Goal: Task Accomplishment & Management: Complete application form

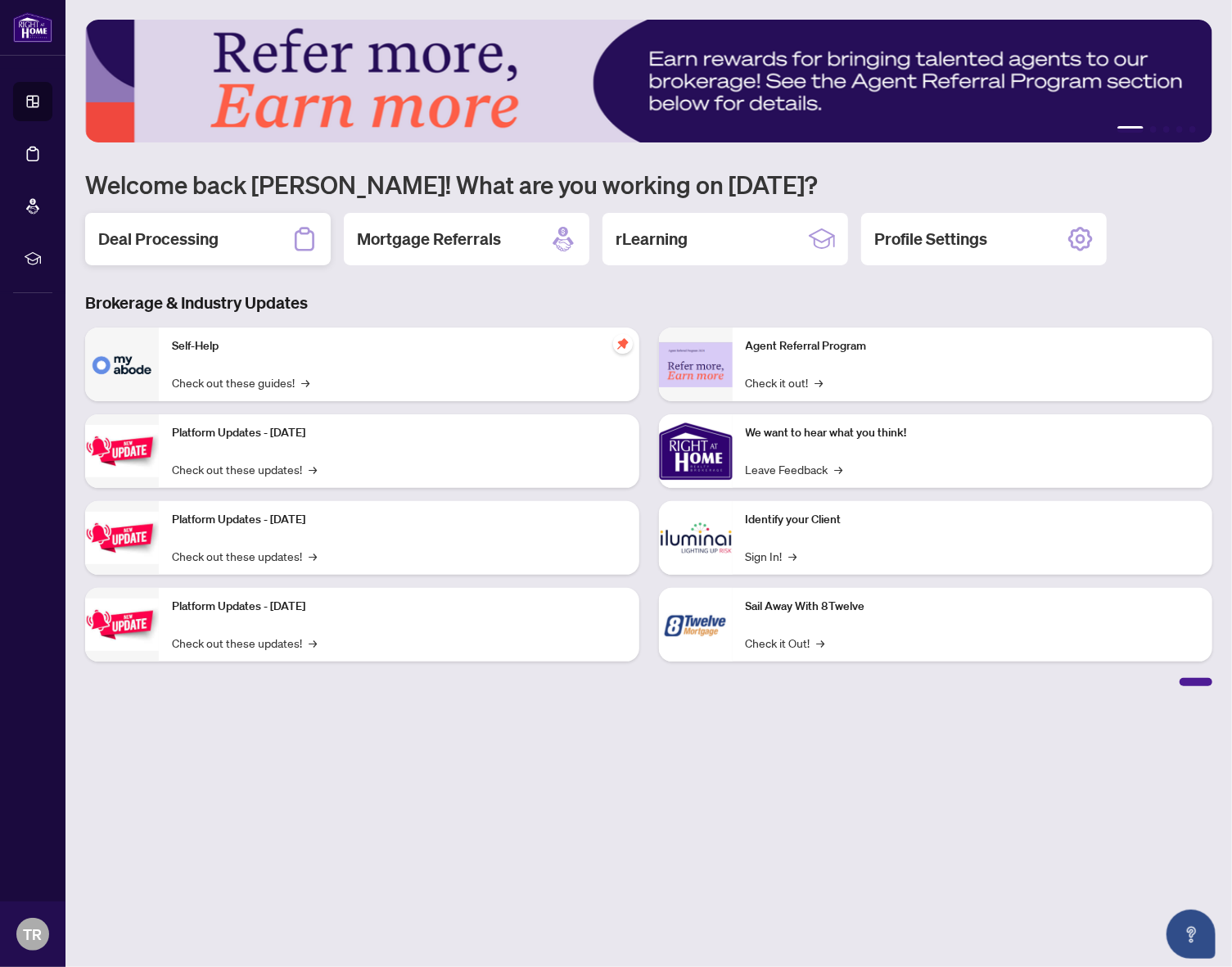
click at [206, 220] on div "Deal Processing" at bounding box center [208, 239] width 245 height 52
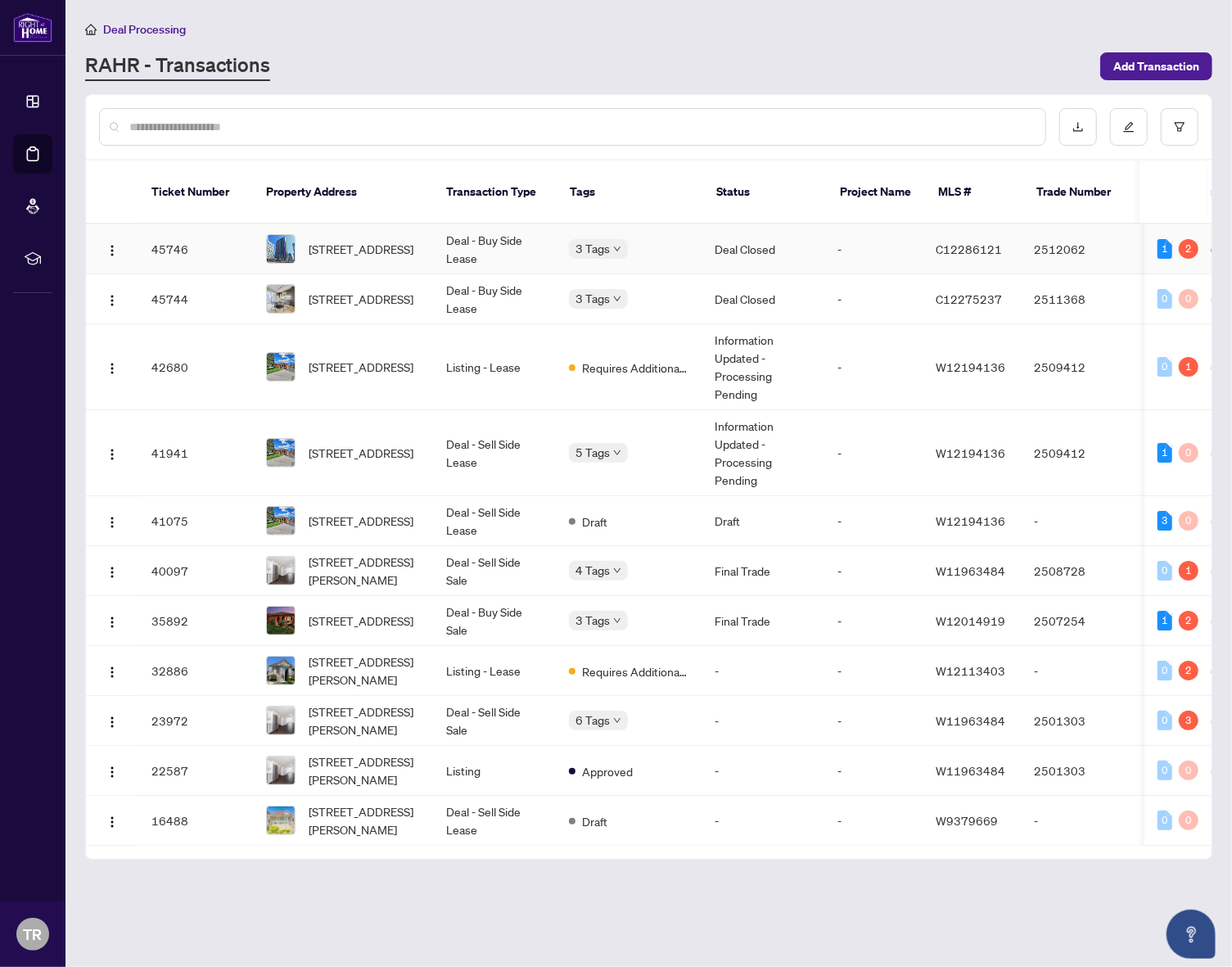
click at [825, 230] on td "-" at bounding box center [874, 249] width 98 height 50
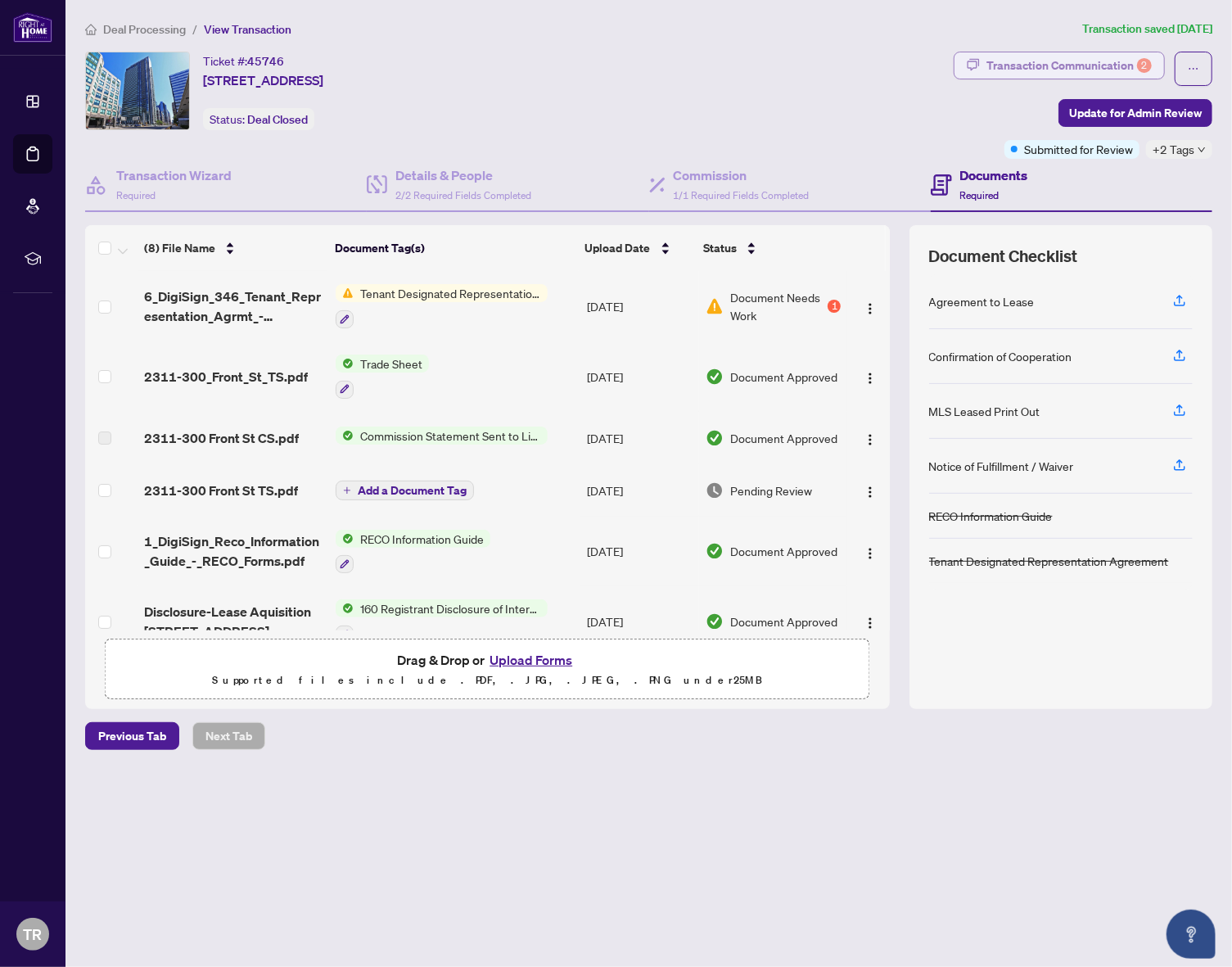
click at [1081, 62] on div "Transaction Communication 2" at bounding box center [1069, 65] width 165 height 27
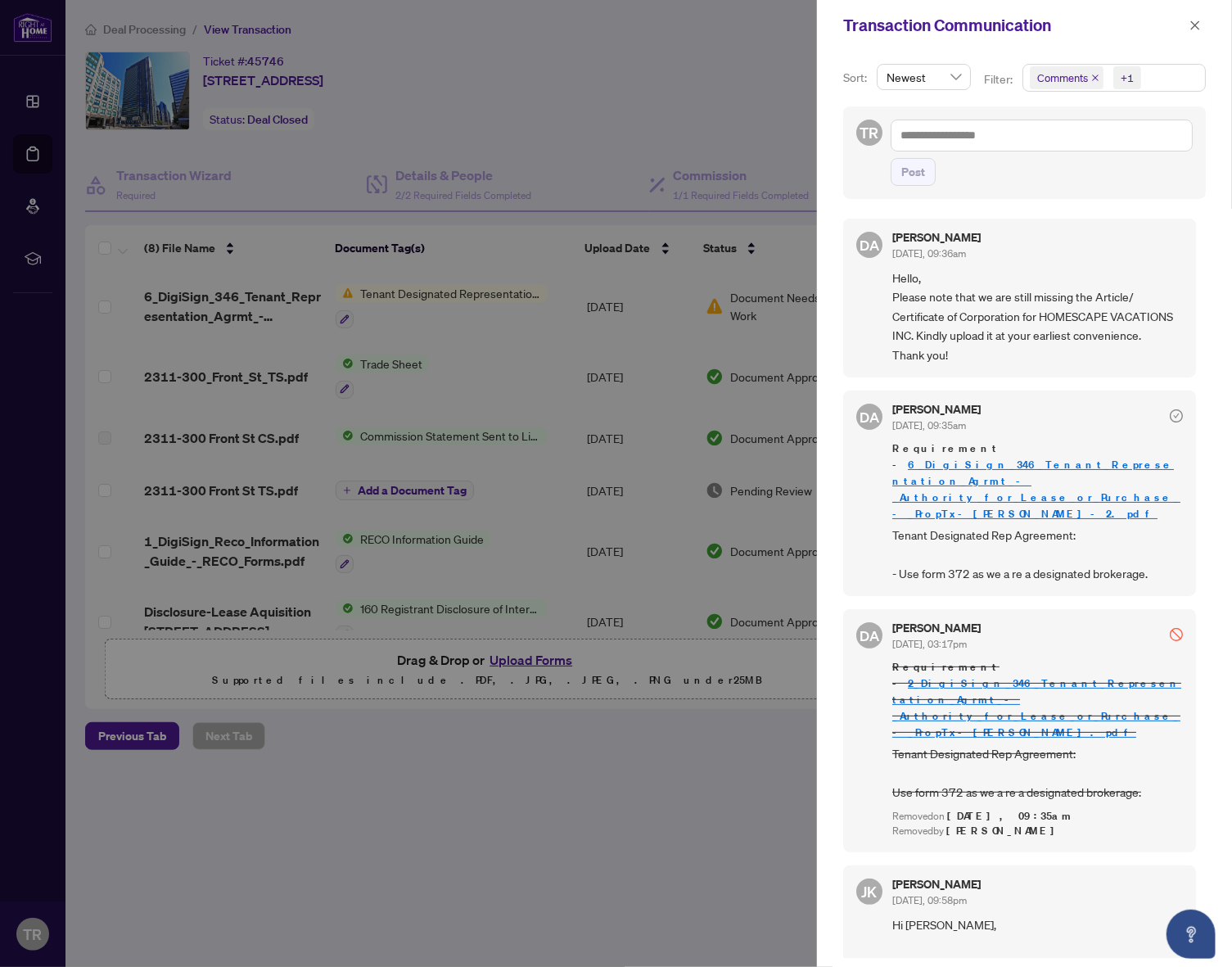
click at [733, 60] on div at bounding box center [616, 483] width 1232 height 967
click at [1194, 24] on icon "close" at bounding box center [1196, 26] width 12 height 12
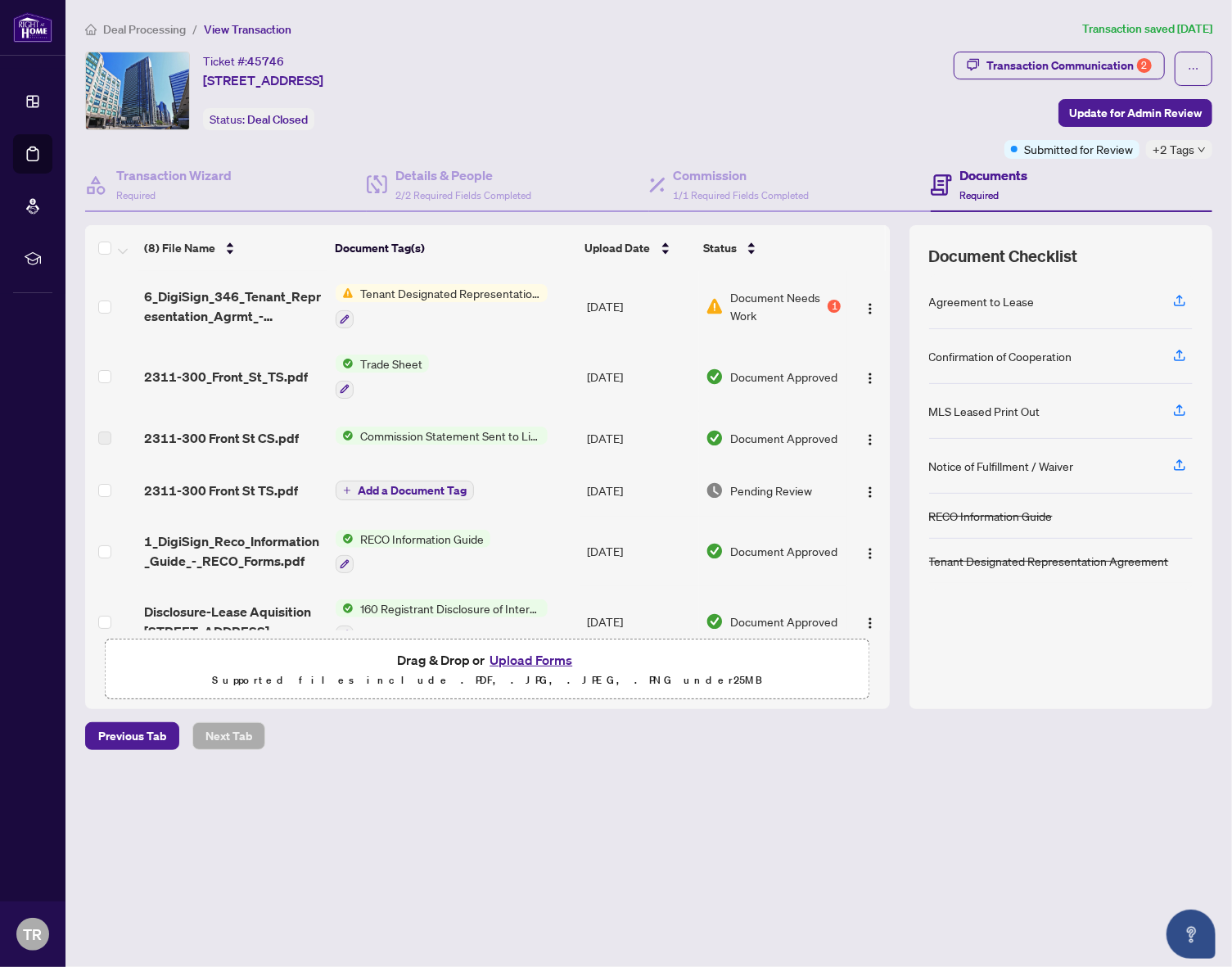
click at [514, 299] on div "Tenant Designated Representation Agreement" at bounding box center [442, 305] width 212 height 44
click at [595, 302] on td "[DATE]" at bounding box center [639, 306] width 119 height 71
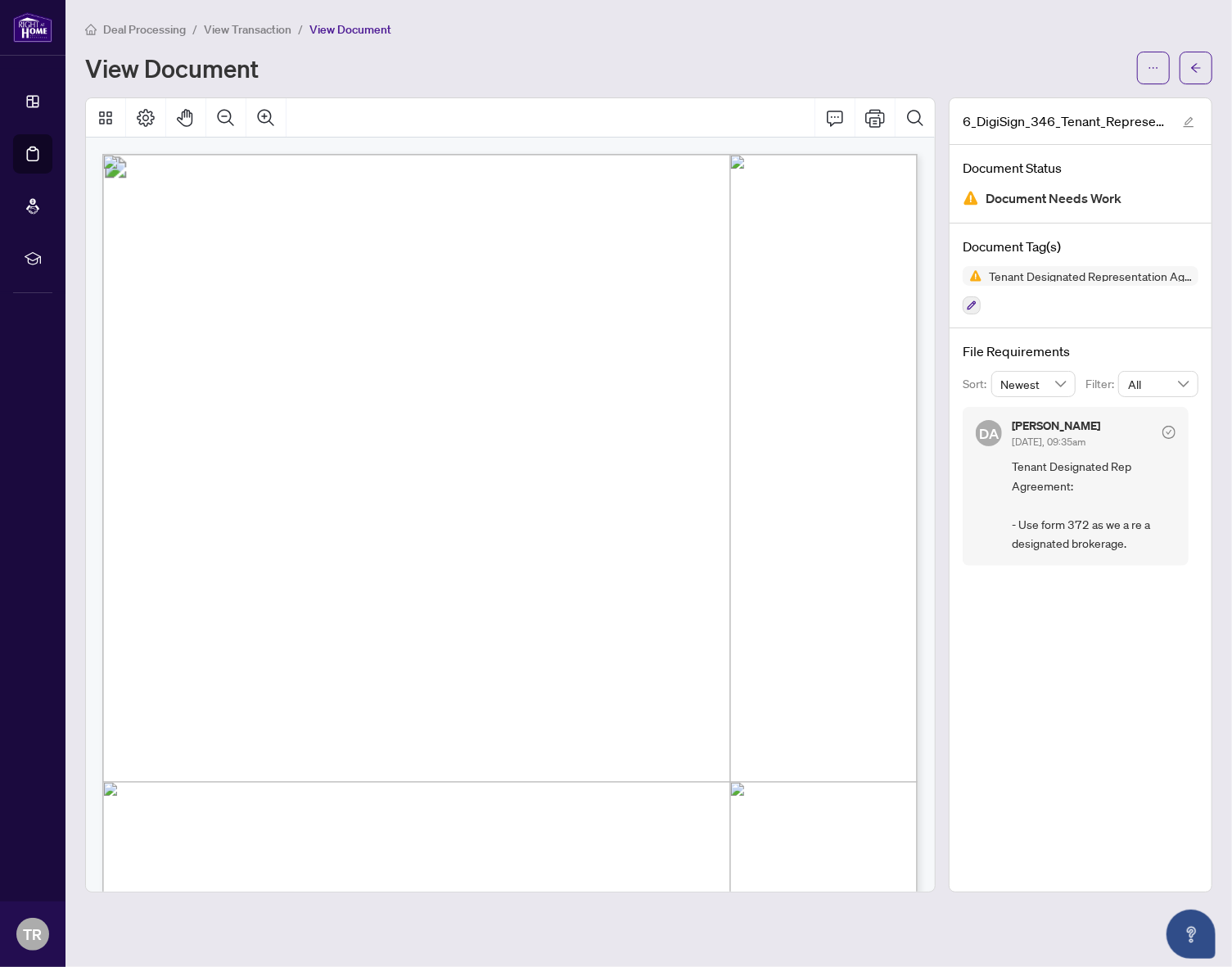
click at [1058, 193] on span "Document Needs Work" at bounding box center [1053, 198] width 135 height 23
click at [1187, 71] on button "button" at bounding box center [1196, 68] width 32 height 32
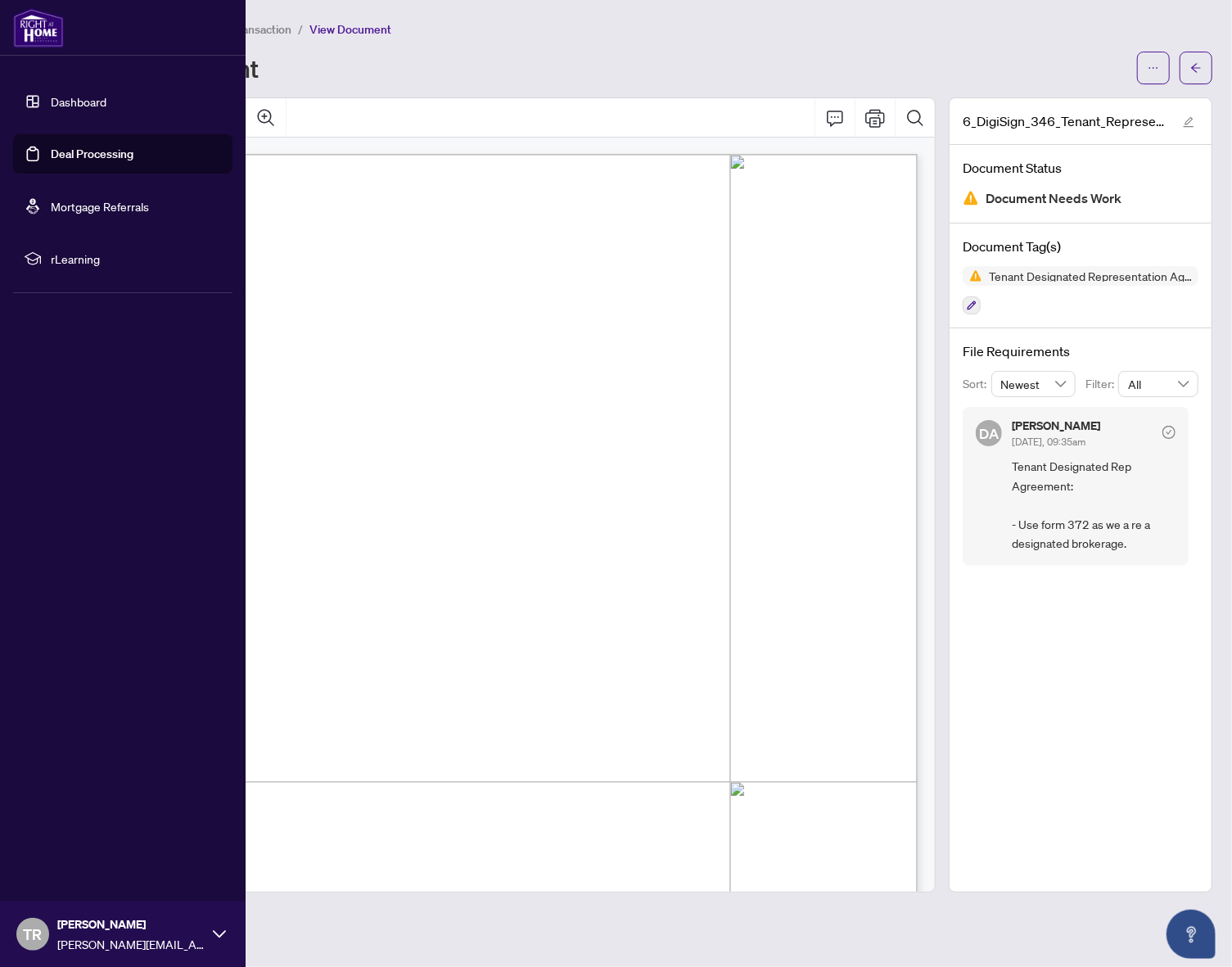
click at [102, 150] on link "Deal Processing" at bounding box center [92, 153] width 82 height 15
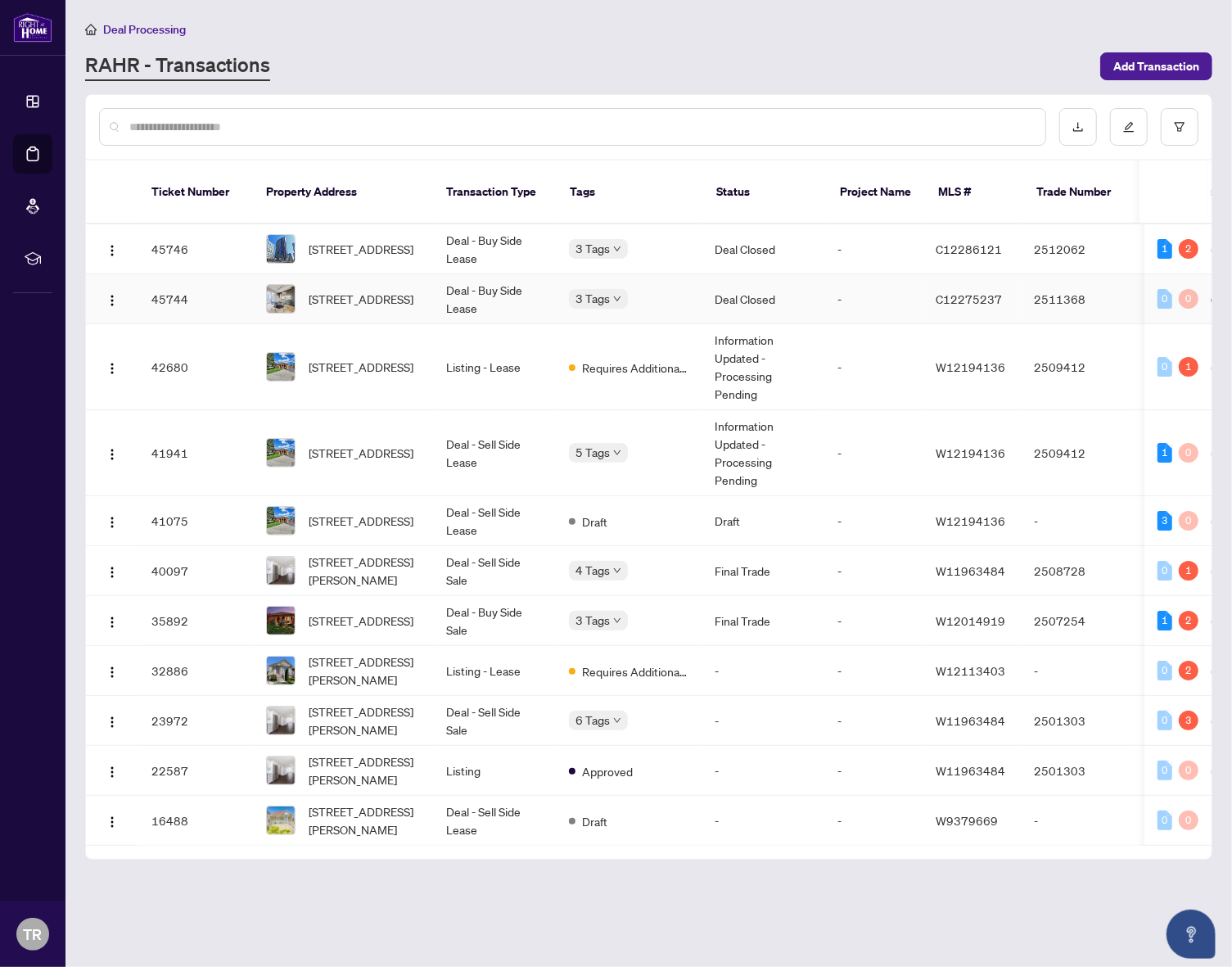
click at [535, 282] on td "Deal - Buy Side Lease" at bounding box center [494, 298] width 123 height 50
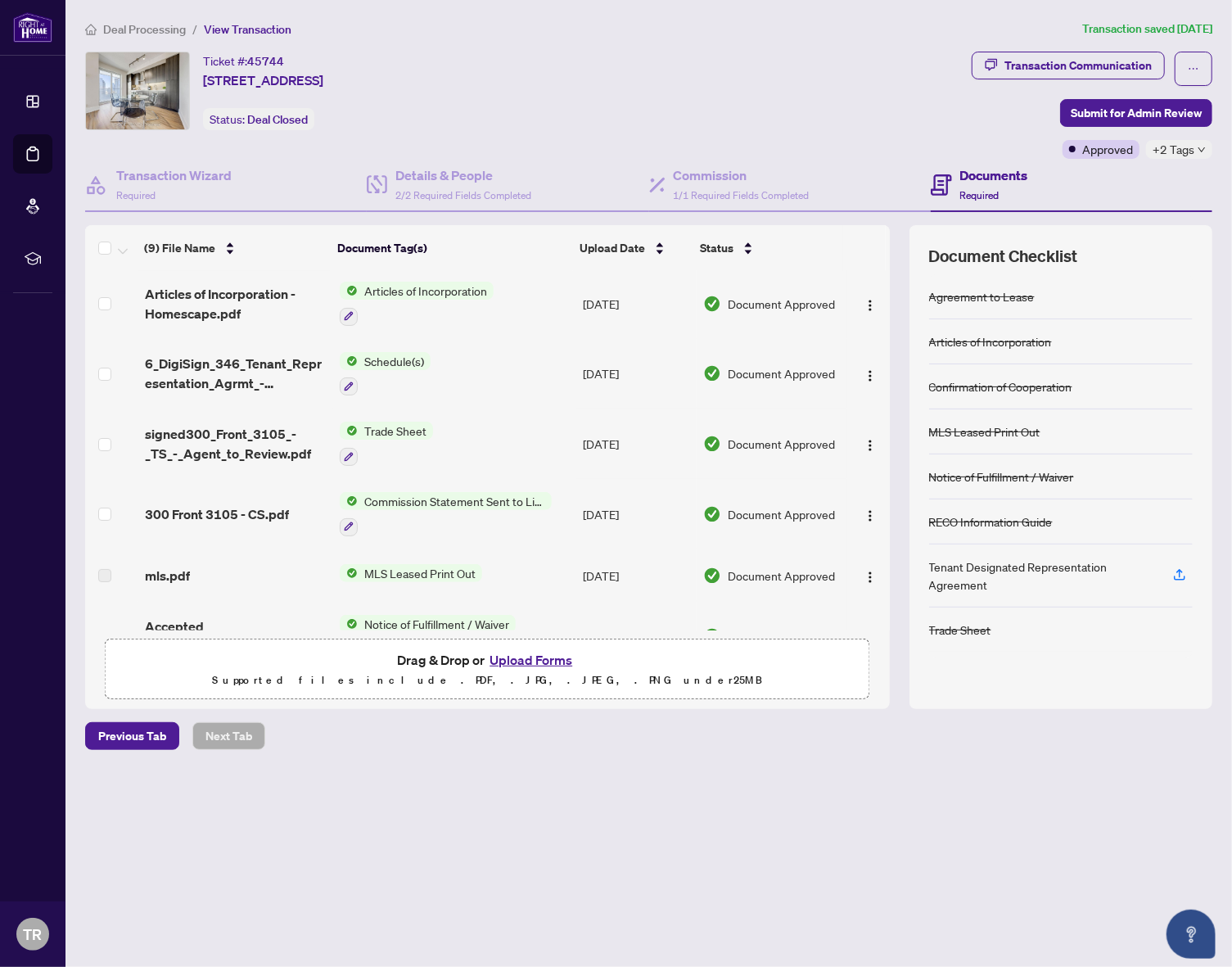
scroll to position [18, 0]
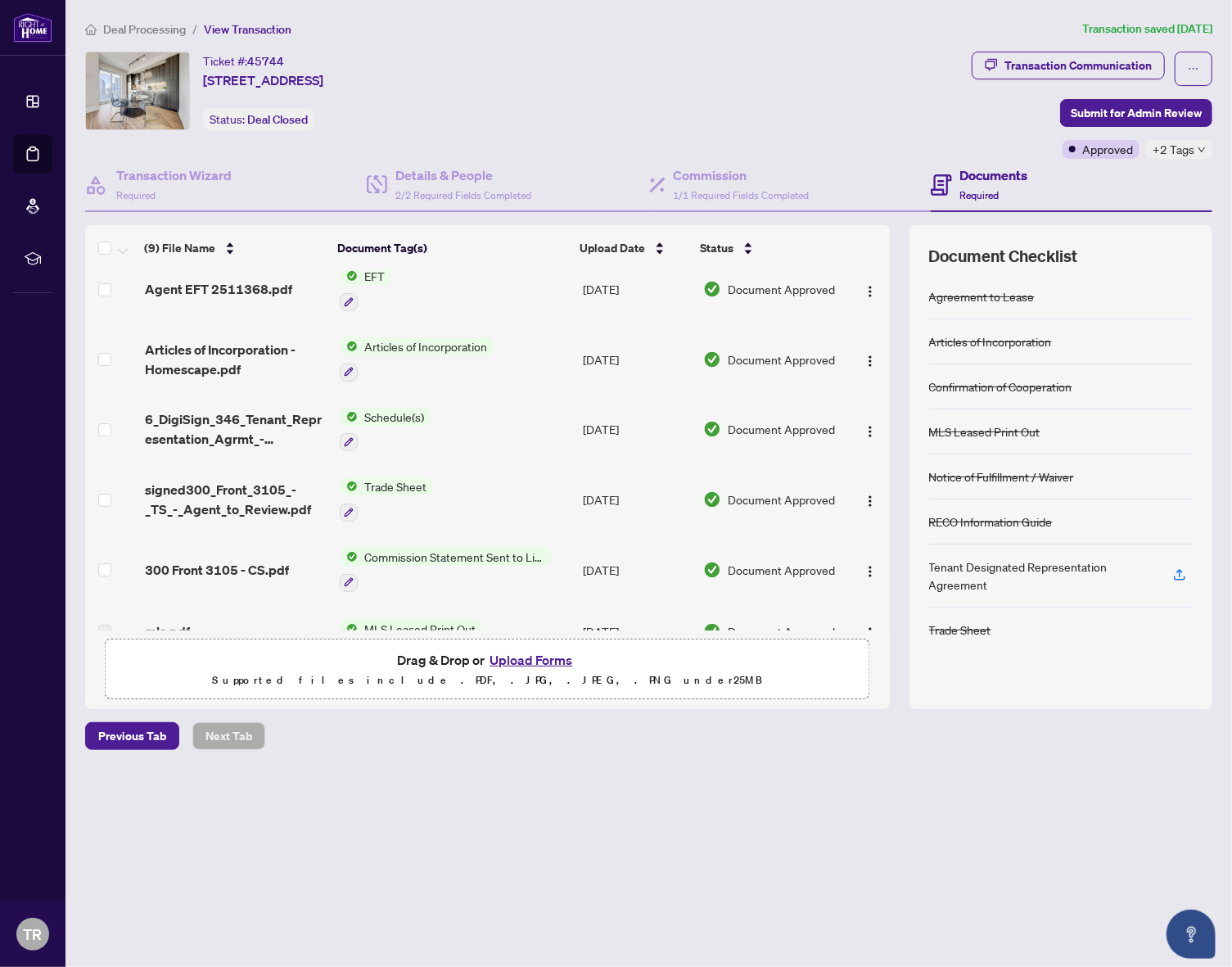
click at [458, 422] on td "Schedule(s)" at bounding box center [455, 430] width 243 height 71
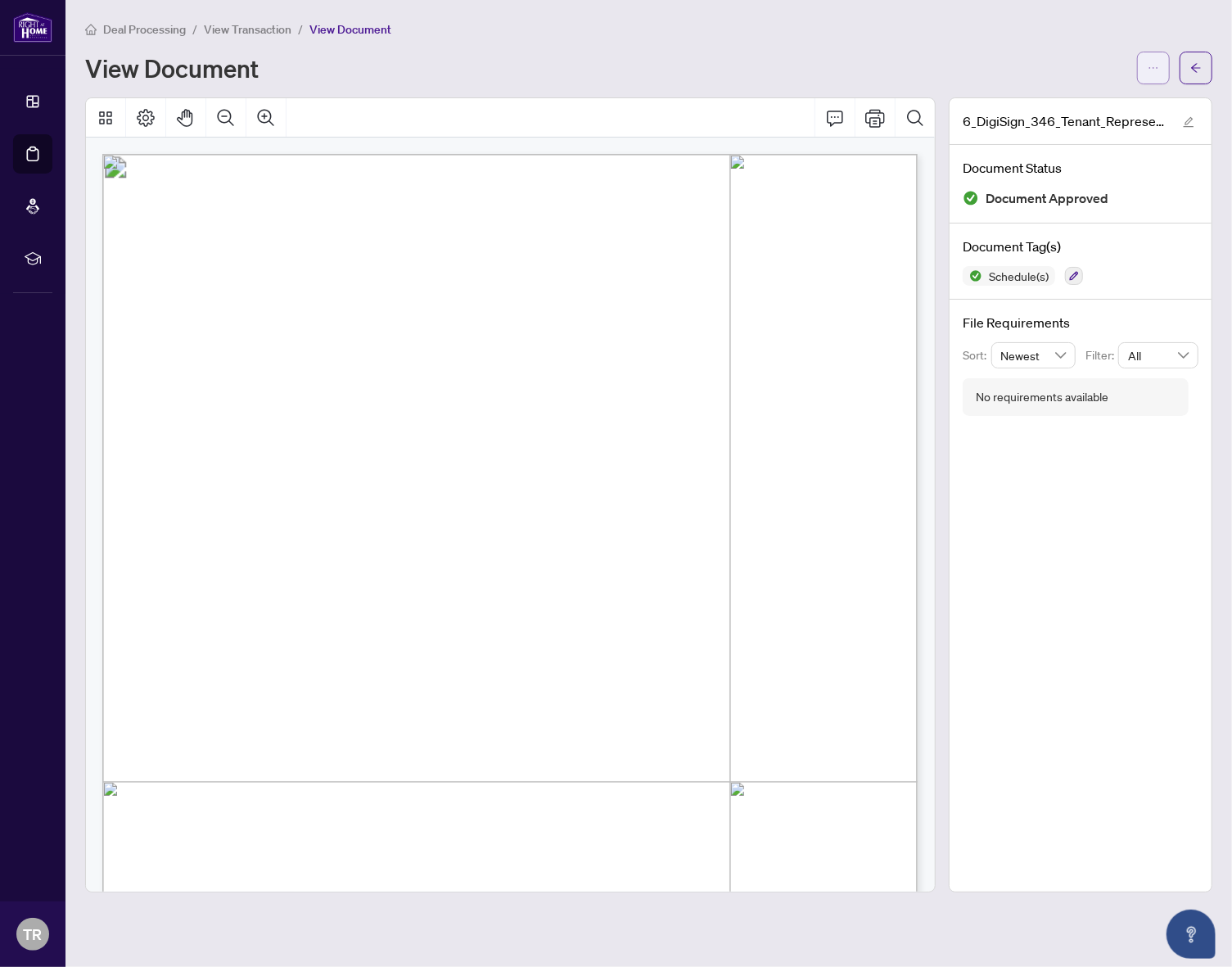
click at [1156, 67] on icon "ellipsis" at bounding box center [1153, 68] width 12 height 12
click at [1105, 108] on span "Download" at bounding box center [1095, 102] width 125 height 18
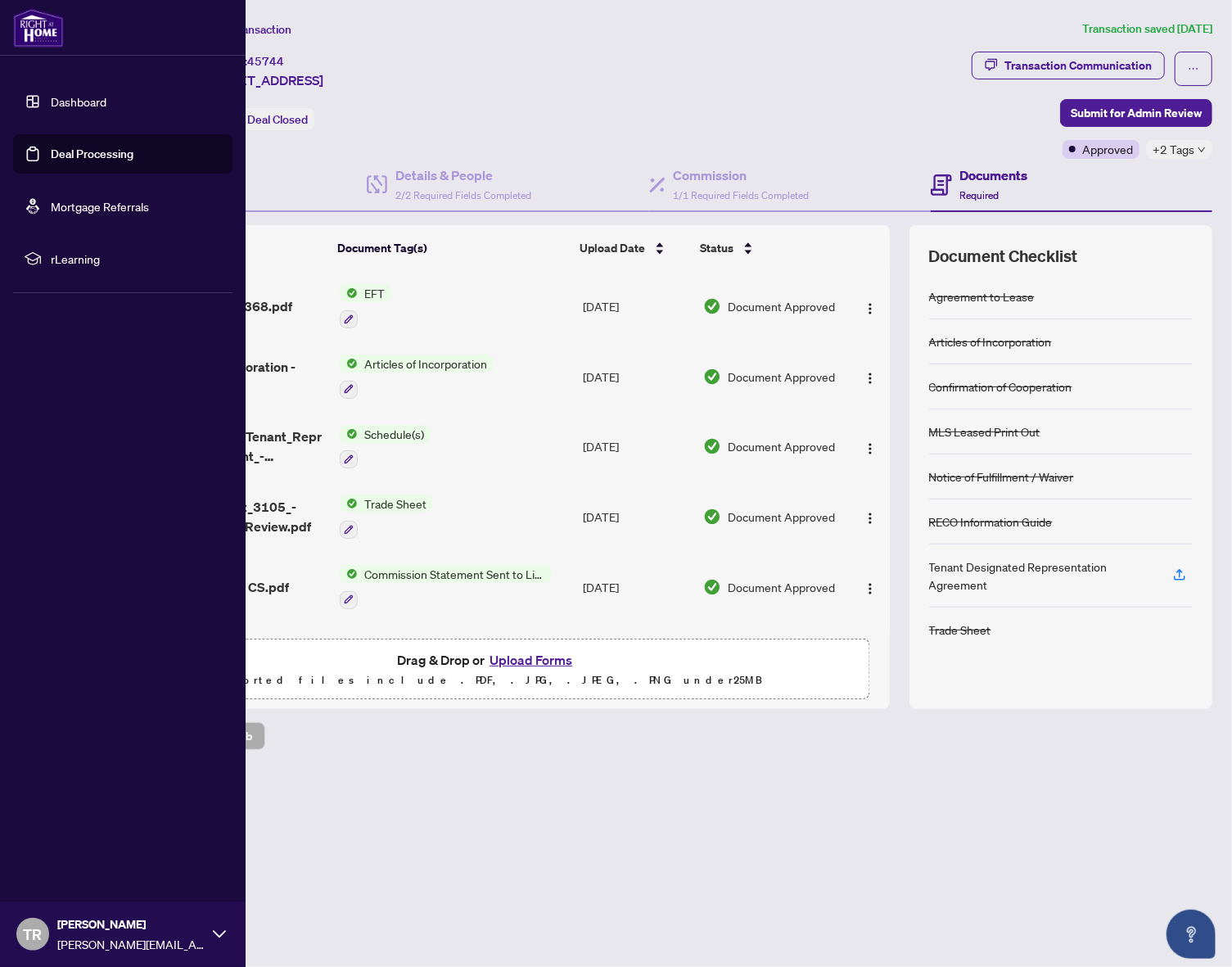
click at [62, 160] on link "Deal Processing" at bounding box center [92, 153] width 82 height 15
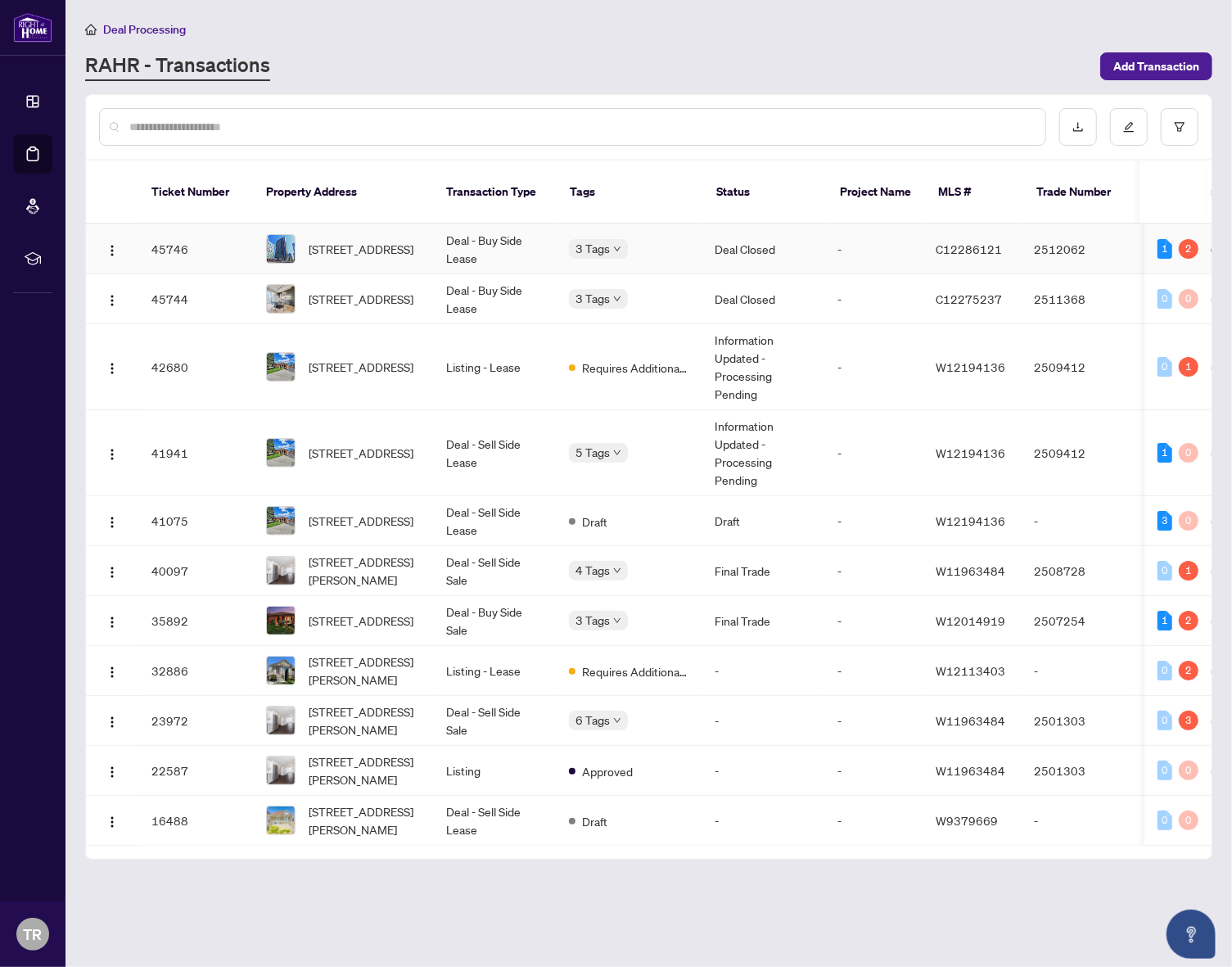
click at [534, 234] on td "Deal - Buy Side Lease" at bounding box center [494, 249] width 123 height 50
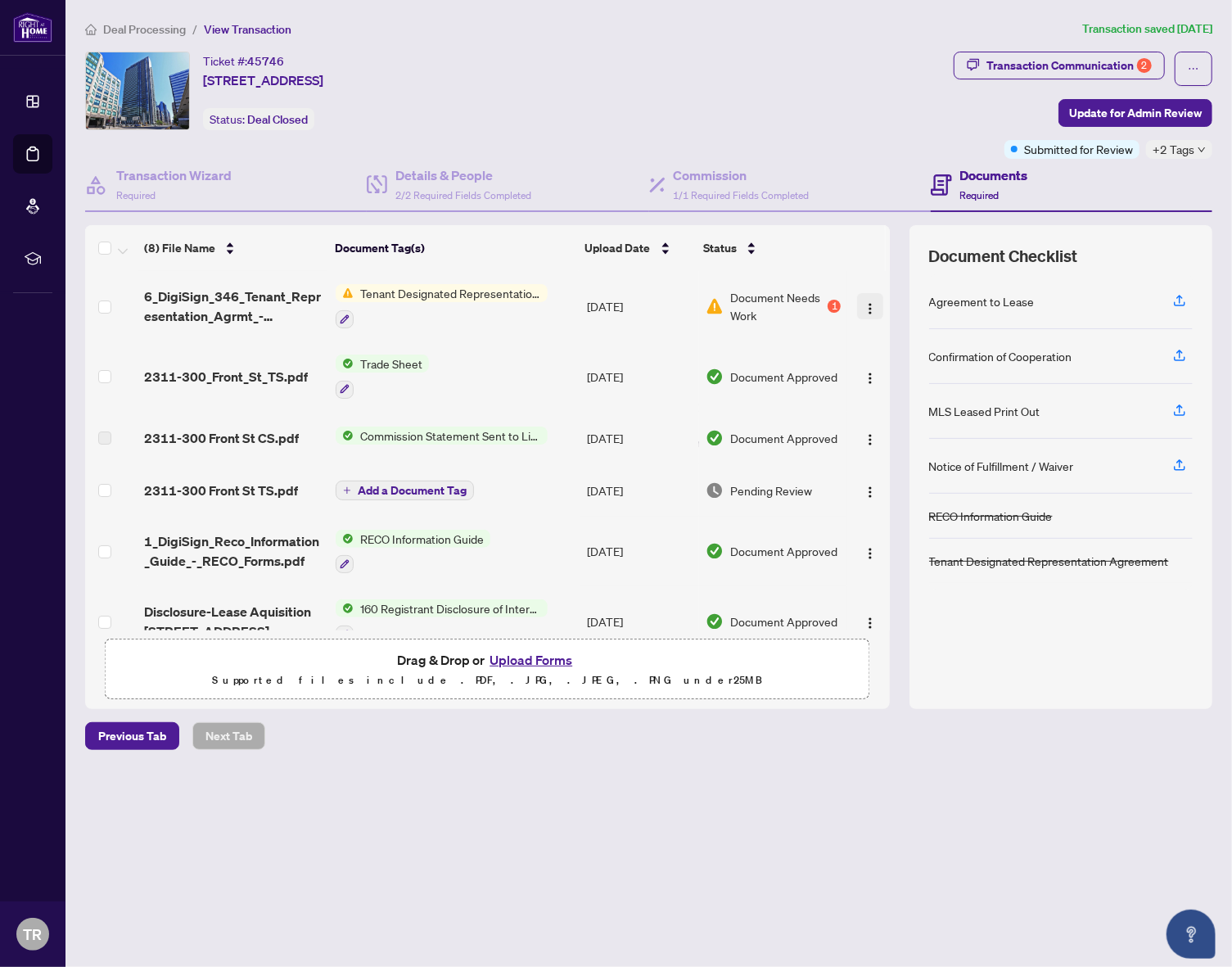
click at [866, 308] on img "button" at bounding box center [870, 308] width 13 height 13
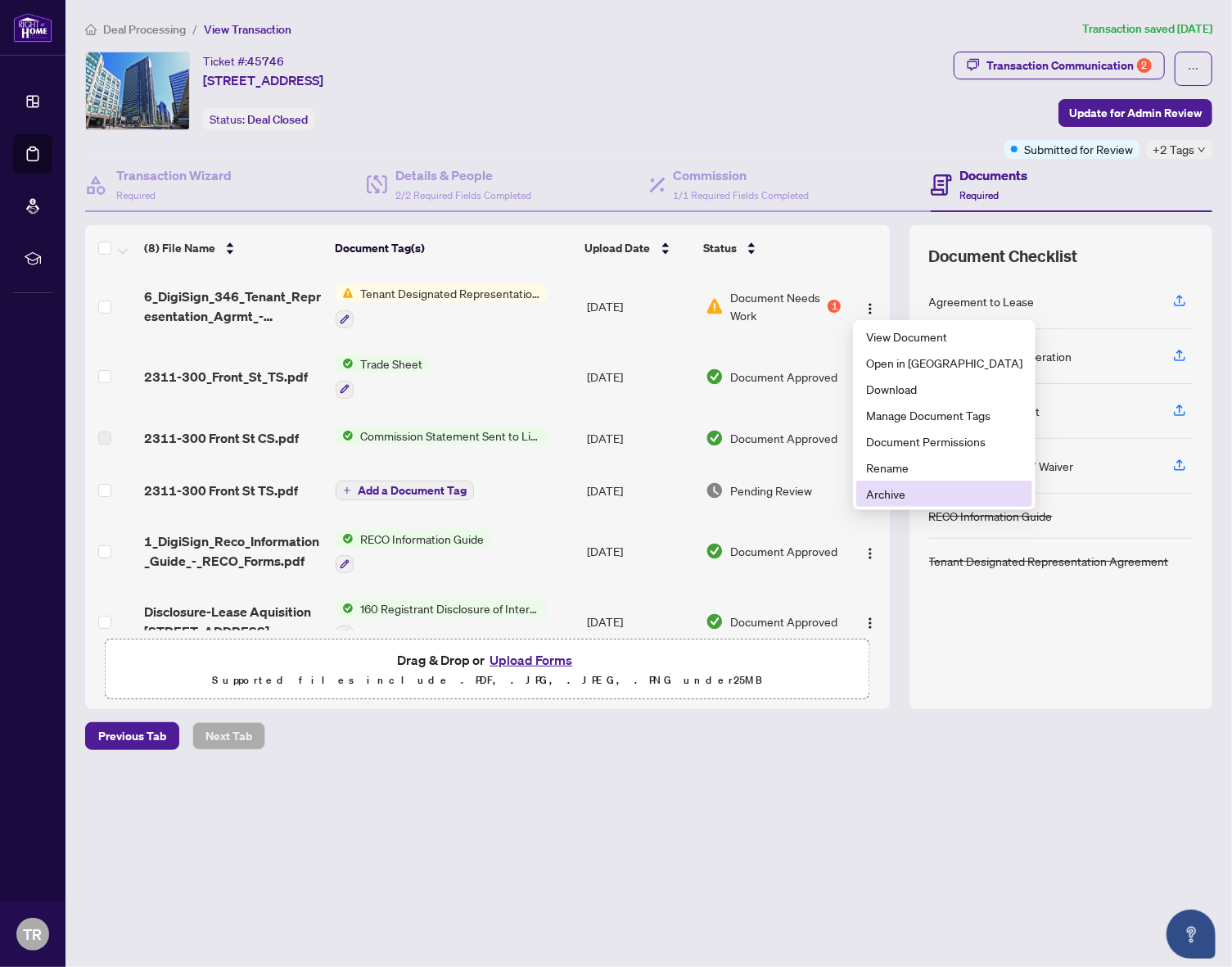
click at [883, 486] on span "Archive" at bounding box center [944, 494] width 156 height 18
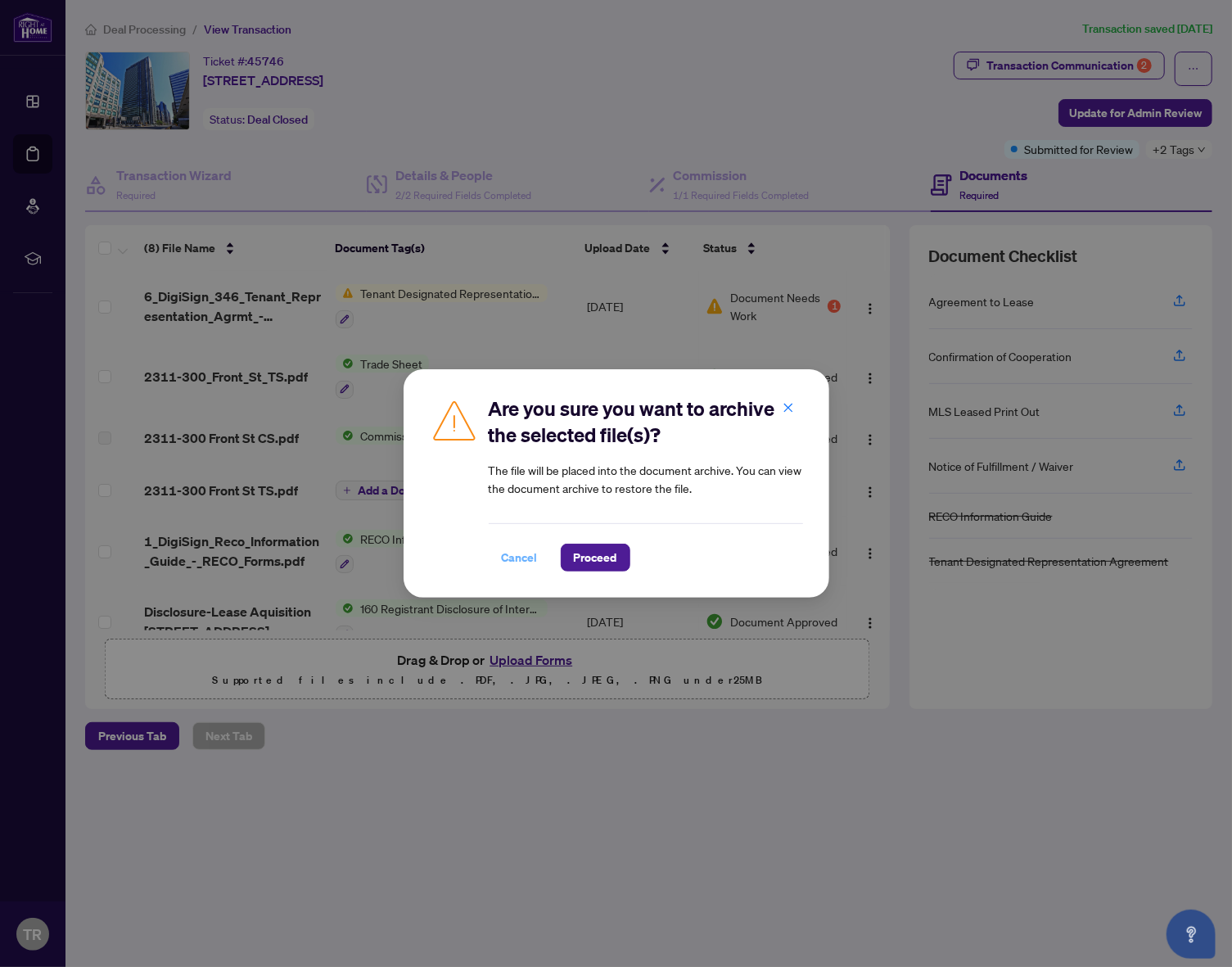
click at [525, 551] on span "Cancel" at bounding box center [519, 558] width 36 height 27
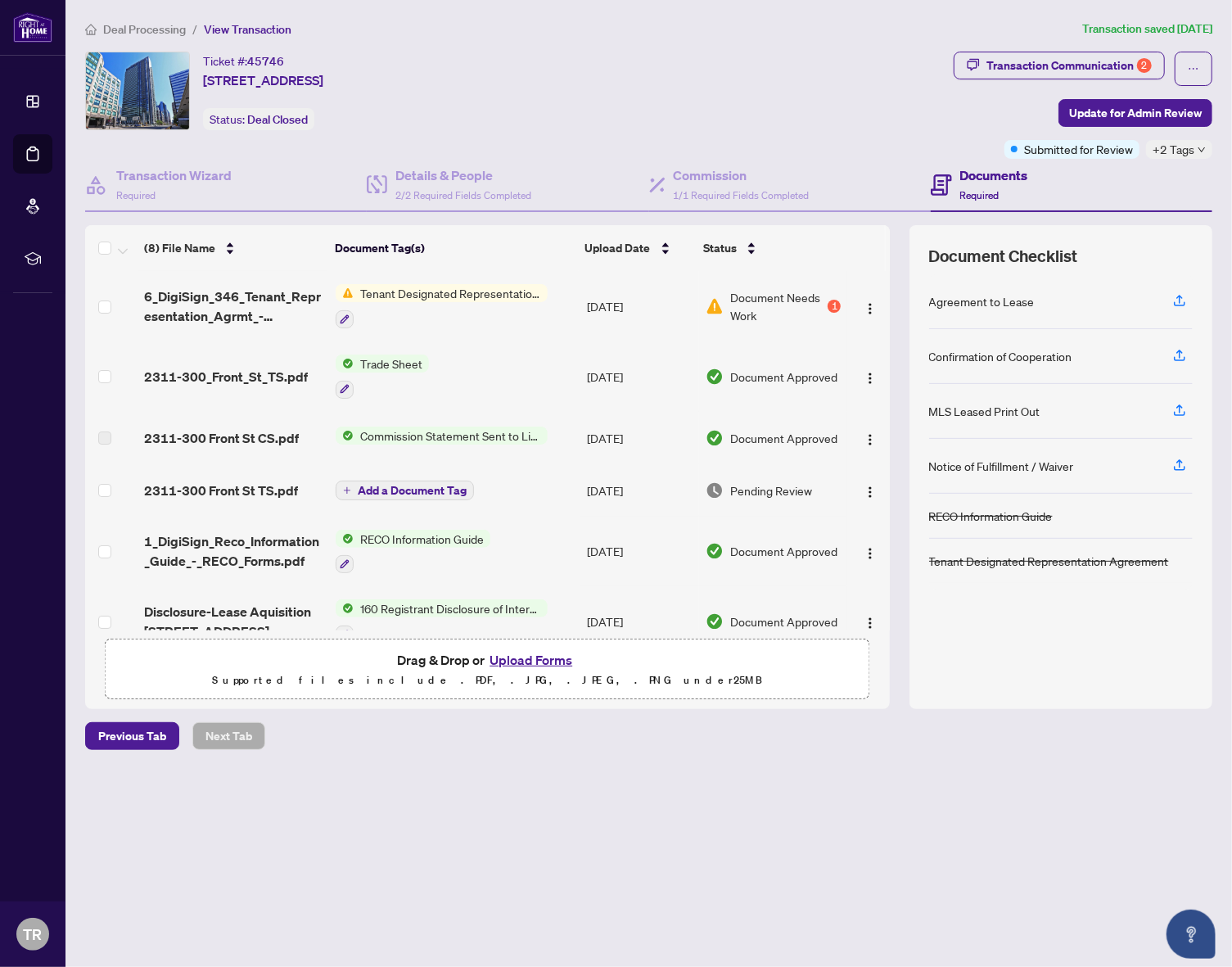
click at [509, 318] on div at bounding box center [442, 318] width 212 height 20
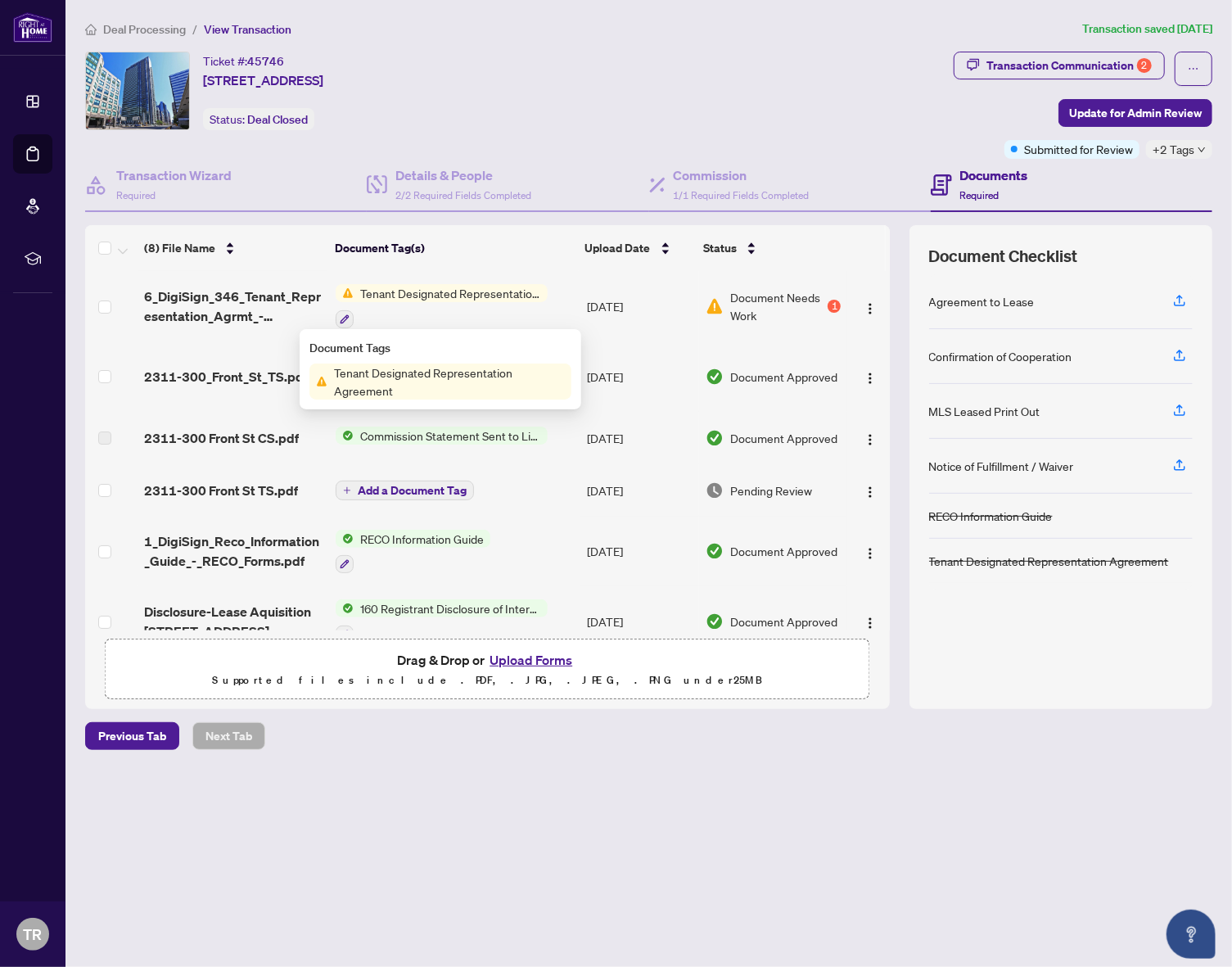
click at [571, 318] on td "Tenant Designated Representation Agreement" at bounding box center [455, 306] width 251 height 71
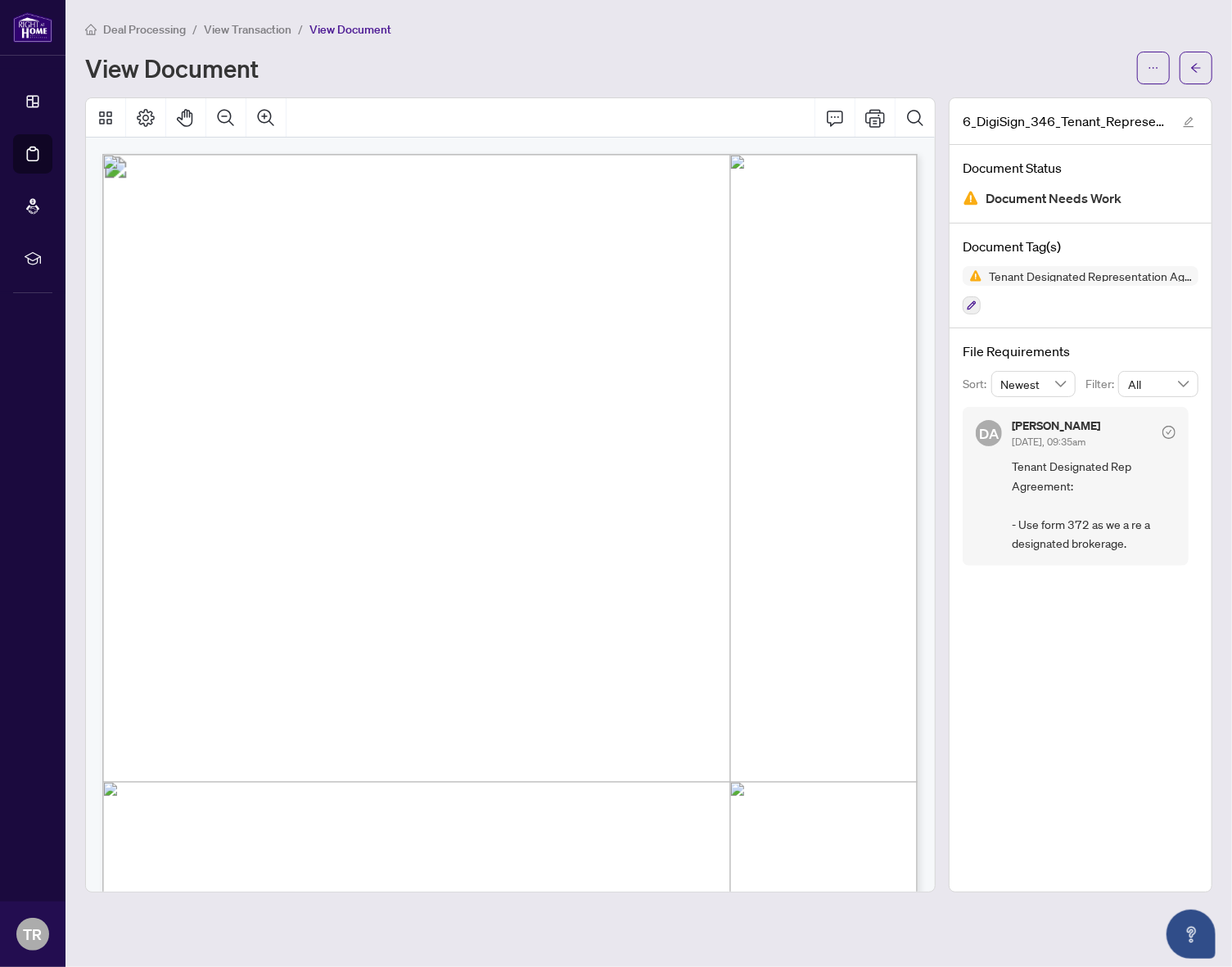
click at [629, 280] on span "This is an Exclusive Tenant Representation Agreement, Authority for Lease or Pu…" at bounding box center [430, 289] width 548 height 18
click at [1152, 62] on icon "ellipsis" at bounding box center [1153, 68] width 12 height 12
click at [1088, 203] on span "Archive" at bounding box center [1095, 207] width 125 height 18
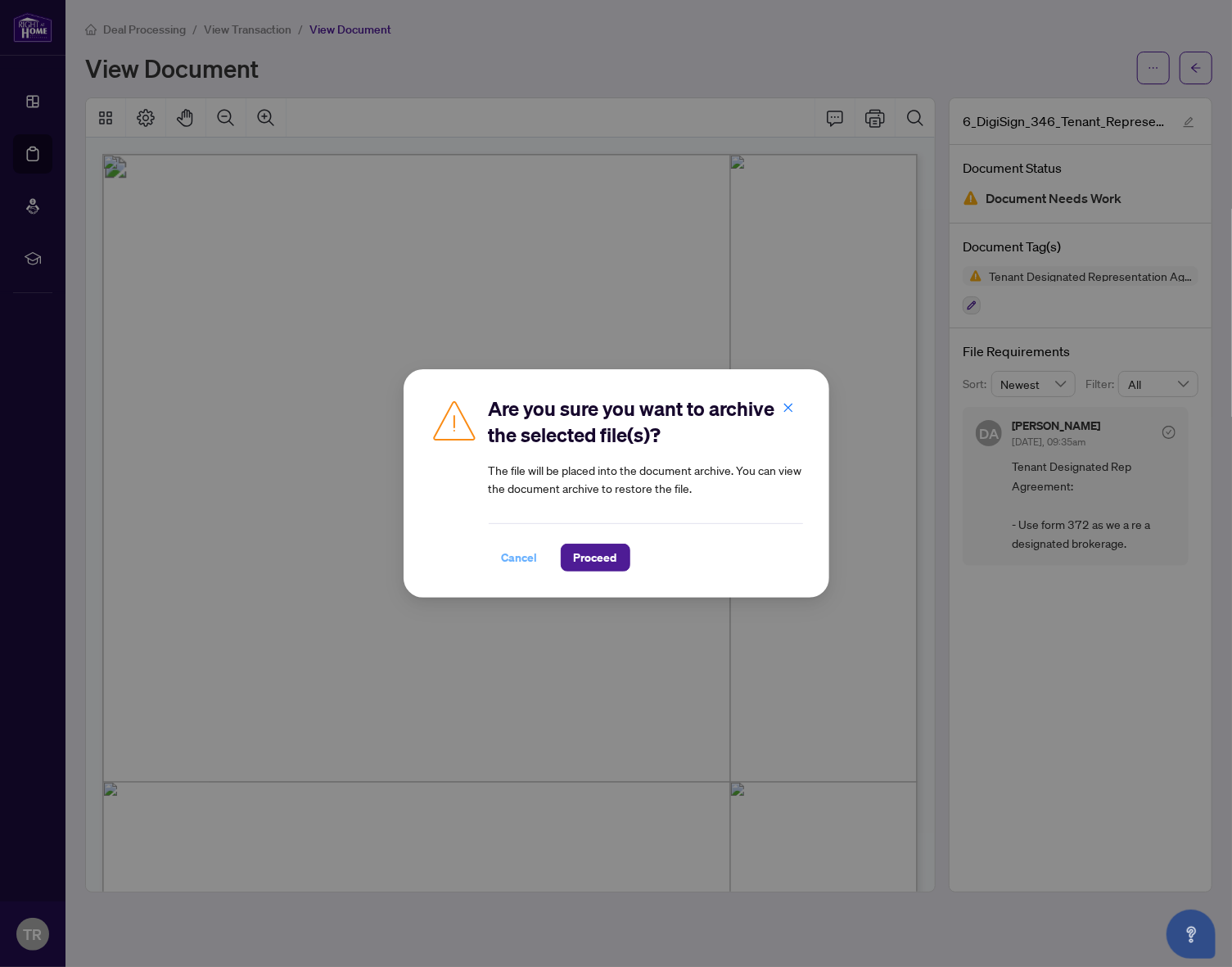
click at [512, 556] on span "Cancel" at bounding box center [519, 558] width 36 height 27
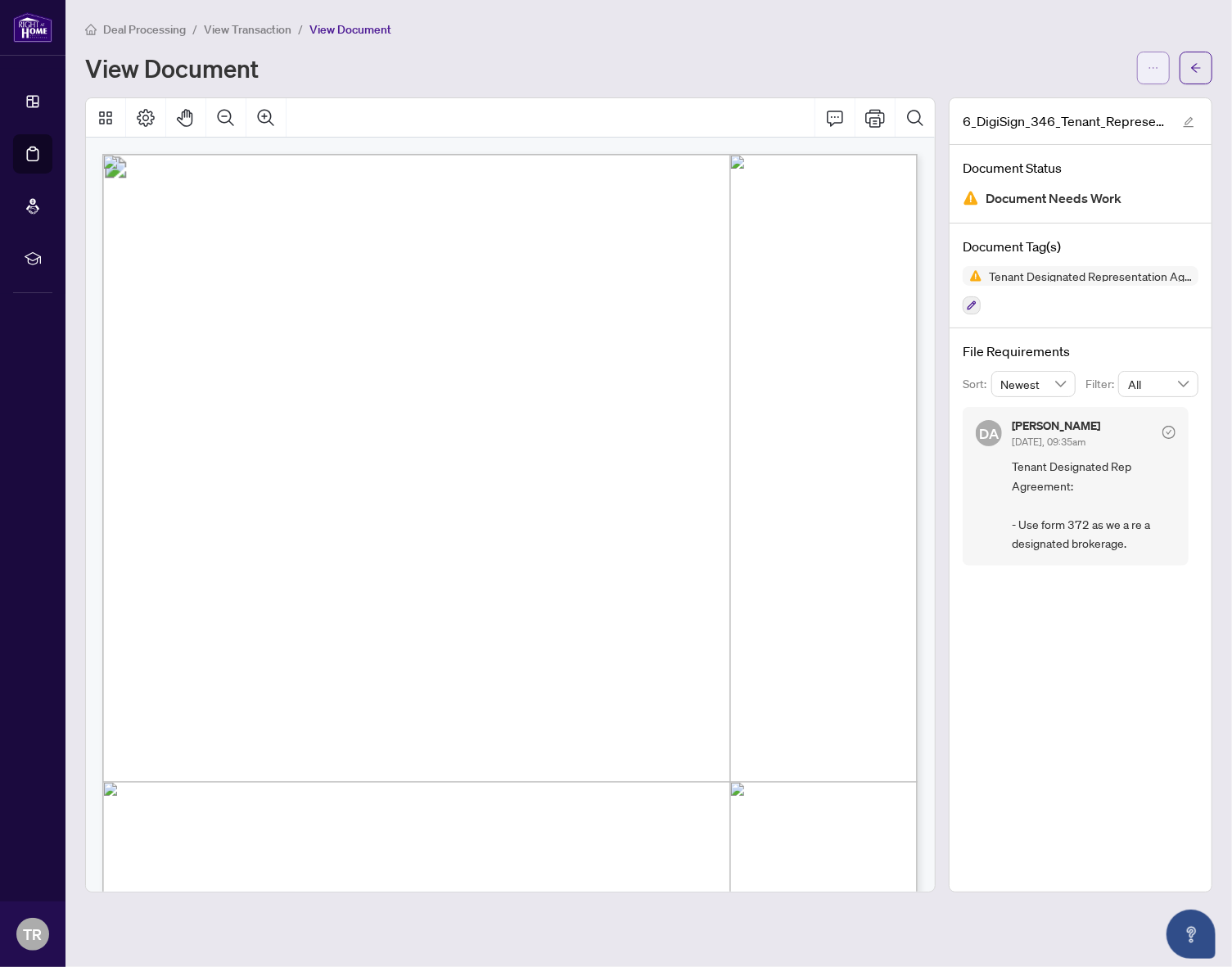
click at [1157, 63] on icon "ellipsis" at bounding box center [1153, 68] width 12 height 12
click at [1059, 200] on span "Archive" at bounding box center [1095, 207] width 125 height 18
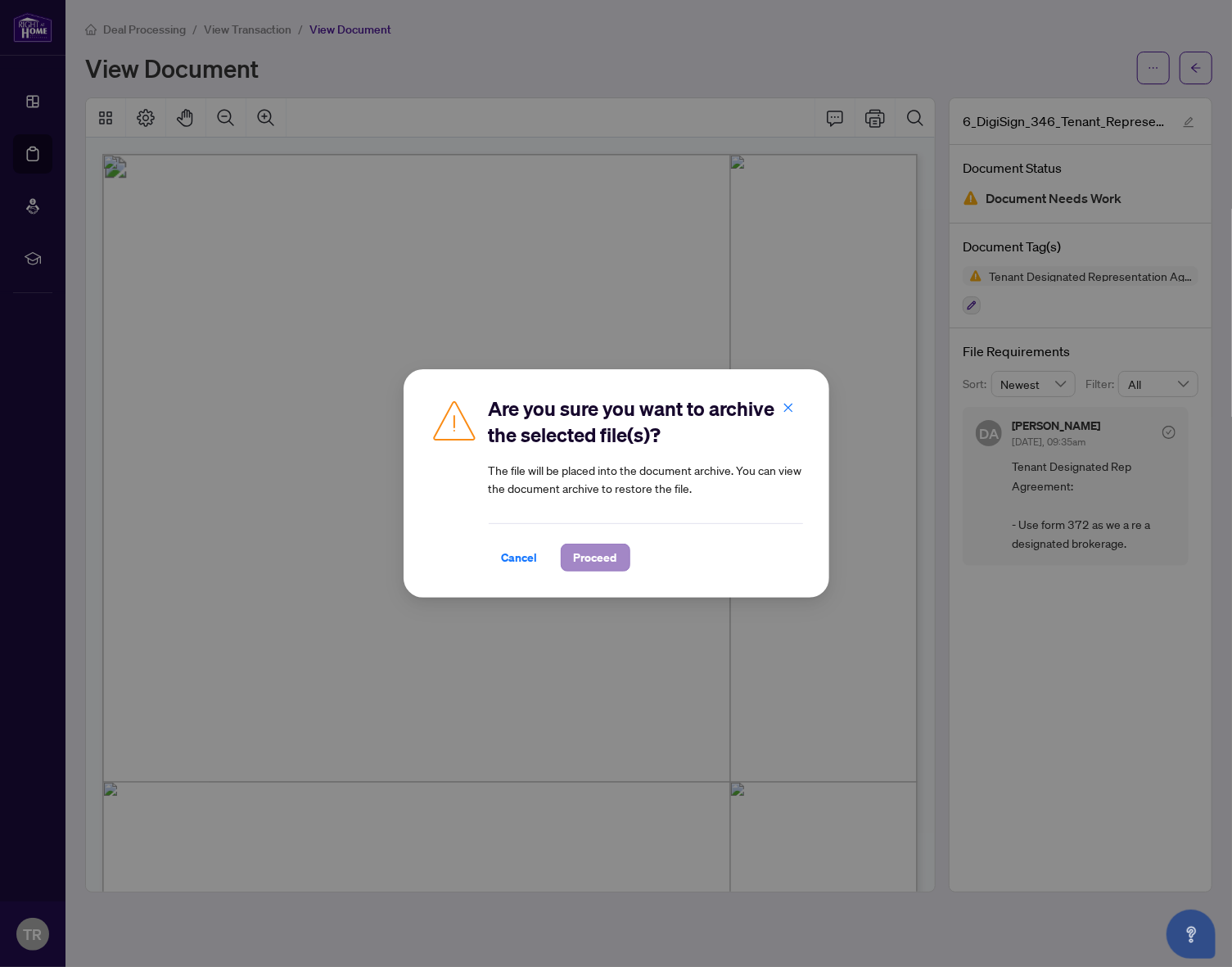
click at [578, 561] on span "Proceed" at bounding box center [596, 558] width 43 height 27
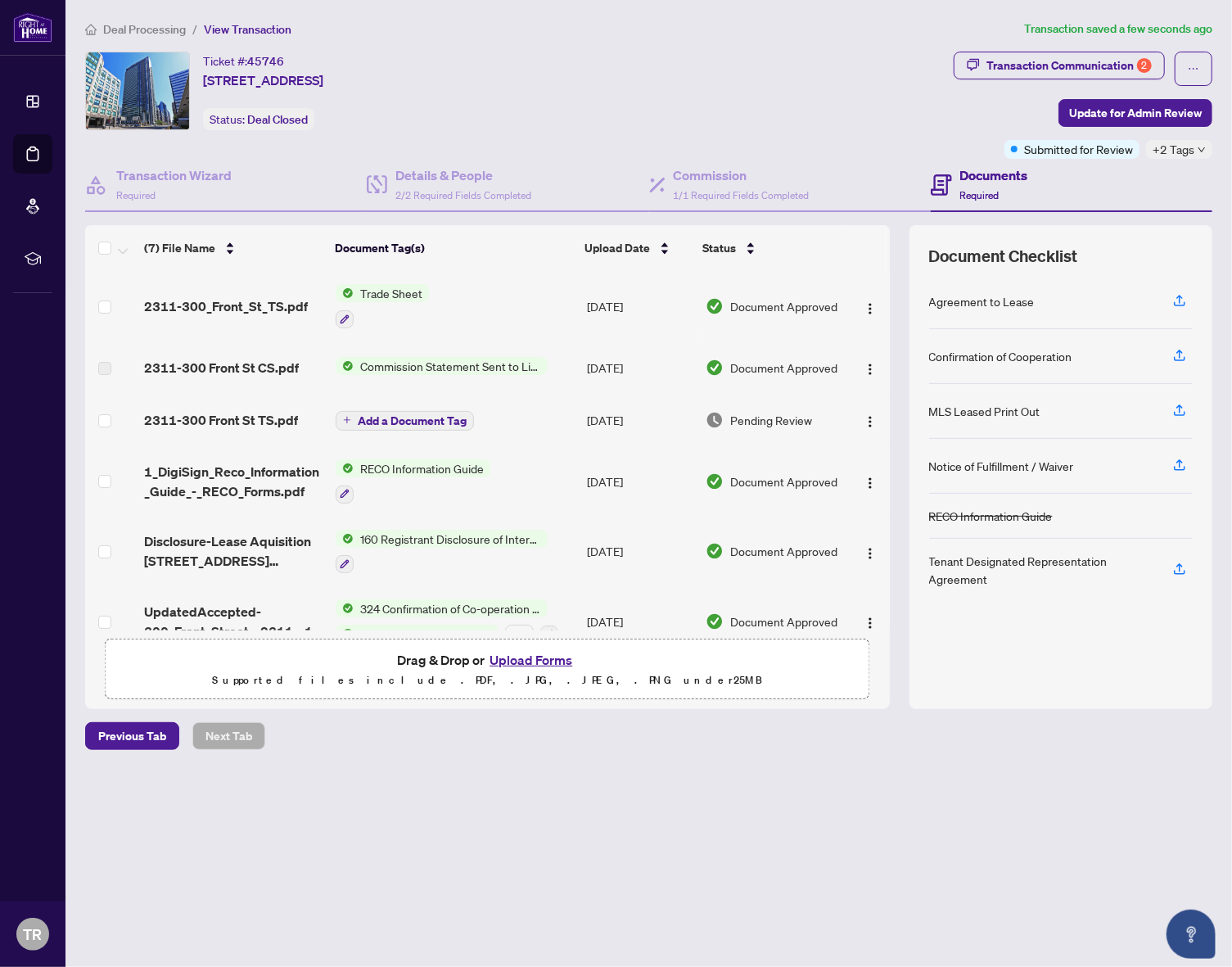
click at [516, 660] on button "Upload Forms" at bounding box center [531, 660] width 92 height 22
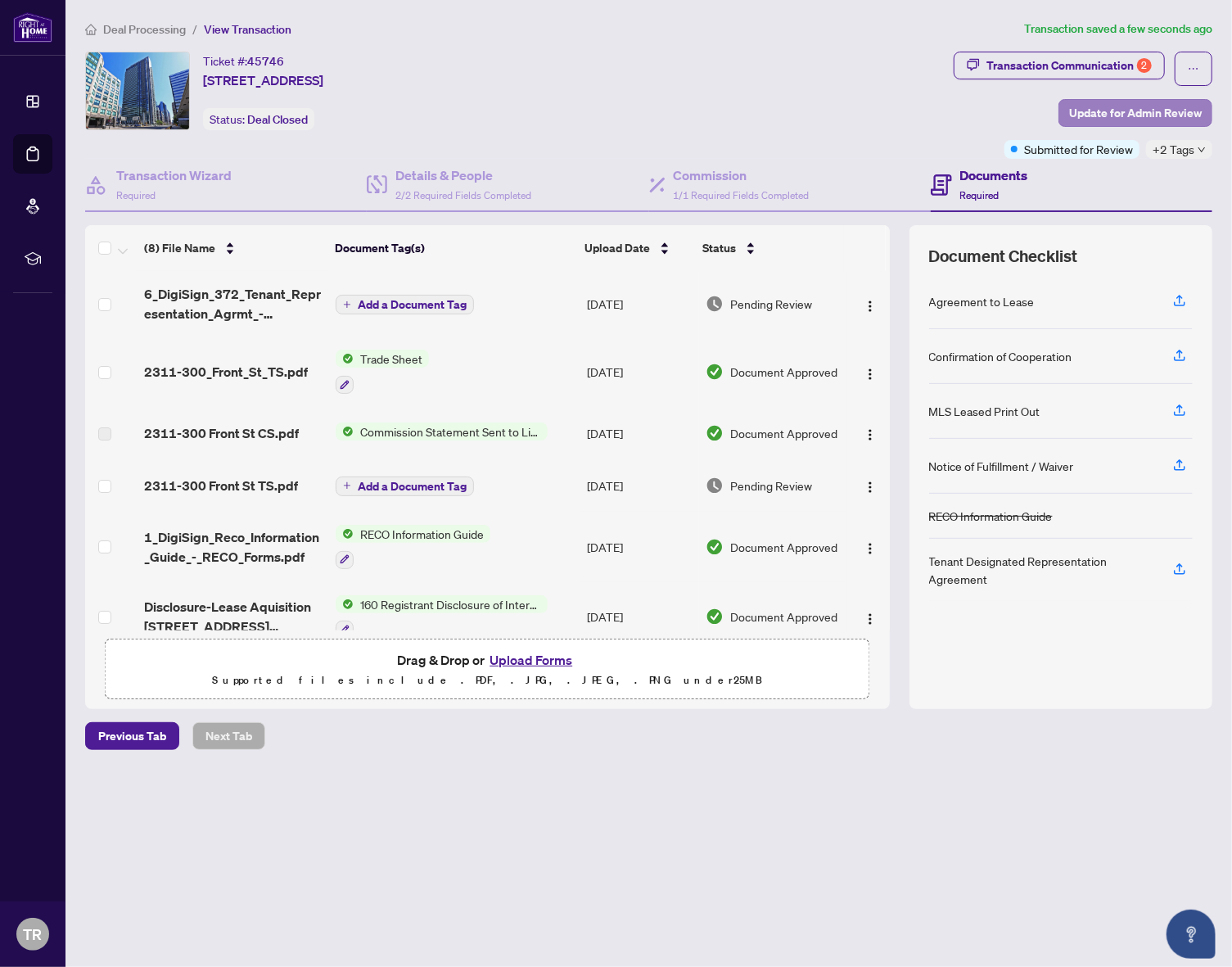
click at [1108, 110] on span "Update for Admin Review" at bounding box center [1135, 113] width 133 height 27
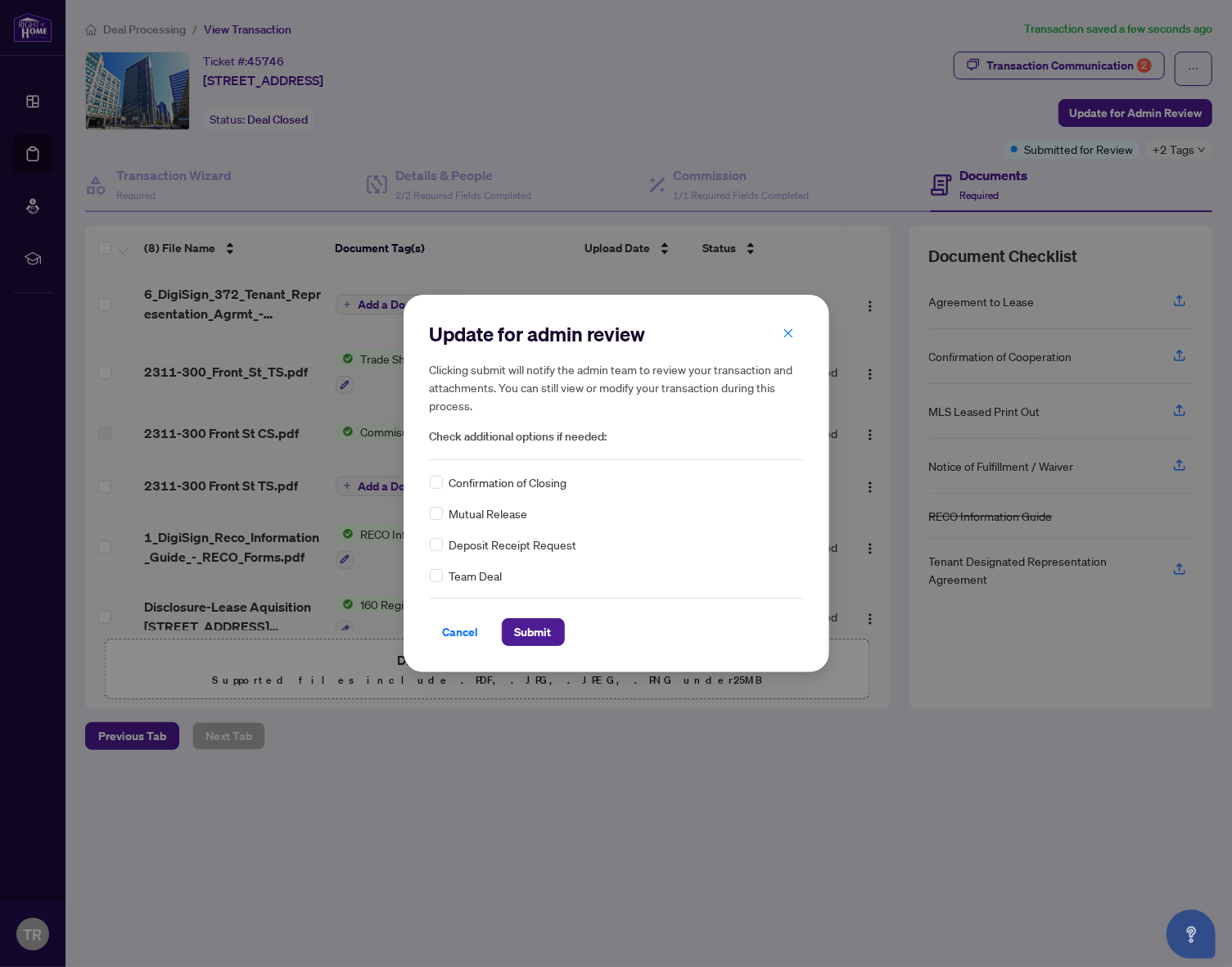
click at [512, 480] on span "Confirmation of Closing" at bounding box center [509, 482] width 118 height 18
click at [432, 486] on span at bounding box center [436, 482] width 13 height 13
click at [534, 632] on span "Submit" at bounding box center [534, 632] width 37 height 27
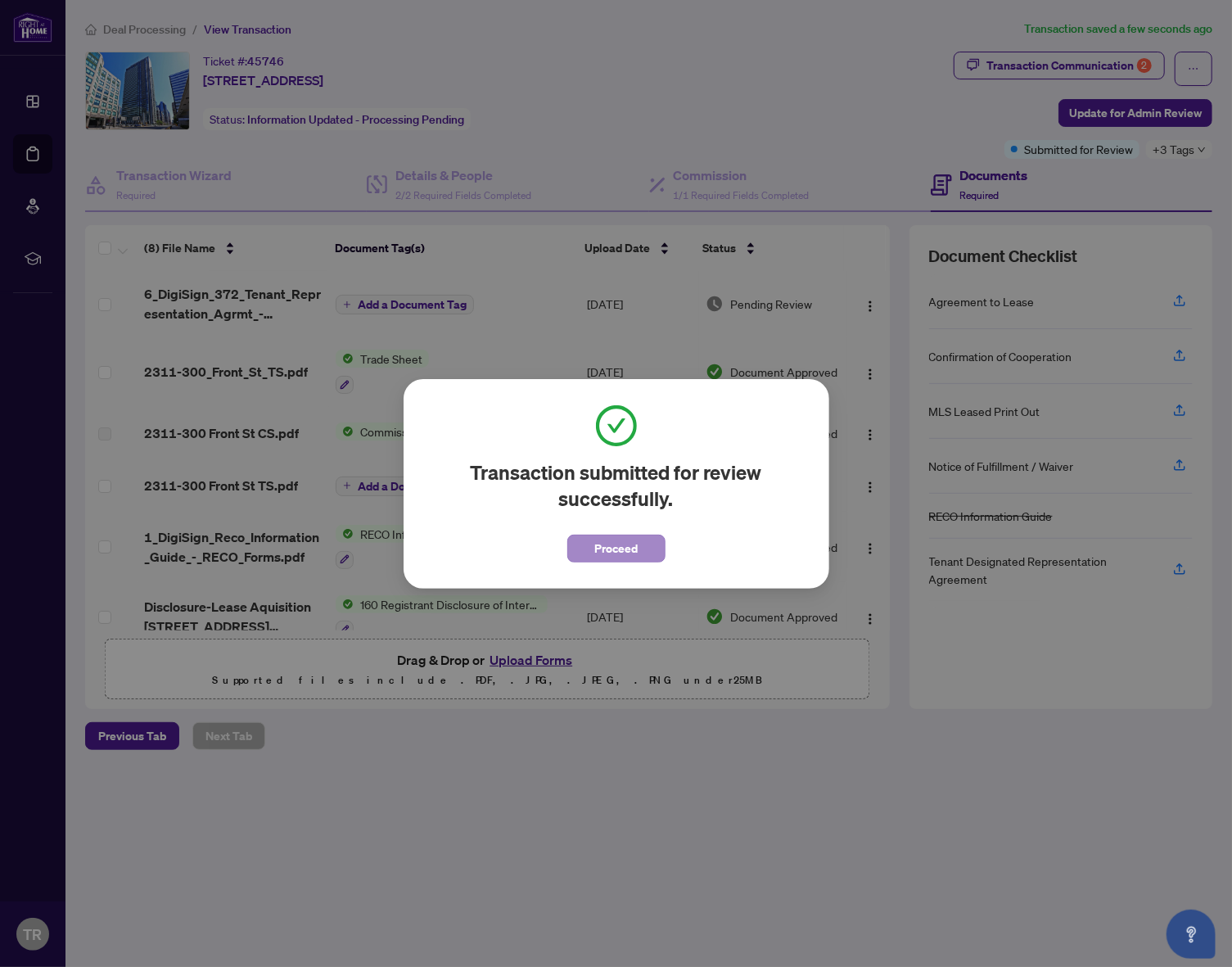
click at [639, 551] on button "Proceed" at bounding box center [616, 549] width 98 height 27
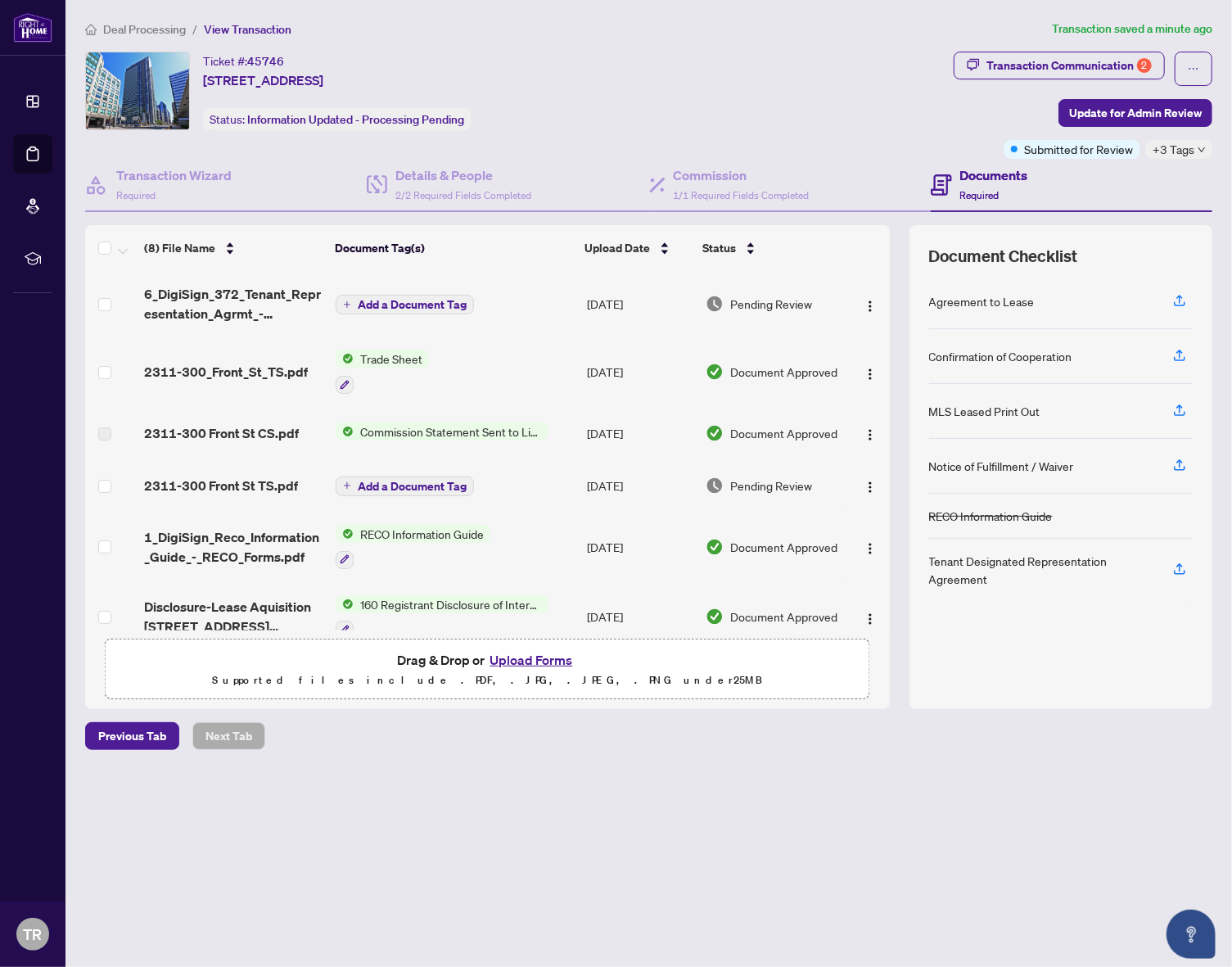
click at [431, 731] on div "Previous Tab Next Tab" at bounding box center [649, 736] width 1128 height 27
